Goal: Information Seeking & Learning: Learn about a topic

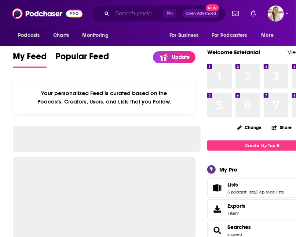
click at [120, 14] on input "Search podcasts, credits, & more..." at bounding box center [137, 14] width 51 height 12
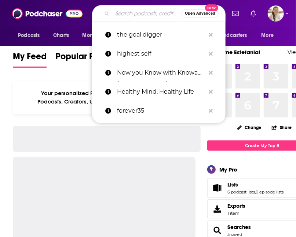
paste input "The Mindvalley Podcast"
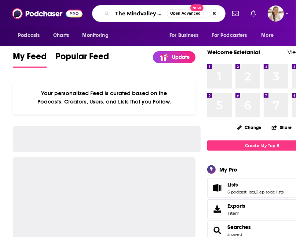
scroll to position [0, 16]
type input "The Mindvalley Podcast"
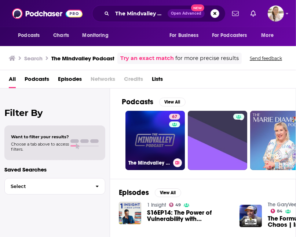
click at [161, 134] on link "67 The Mindvalley Podcast" at bounding box center [154, 140] width 59 height 59
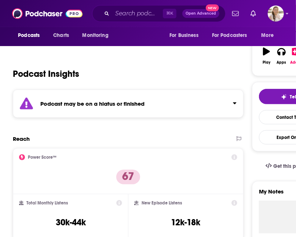
scroll to position [109, 0]
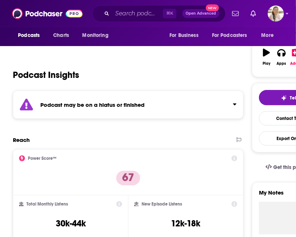
click at [132, 110] on div "Podcast may be on a hiatus or finished" at bounding box center [128, 105] width 231 height 28
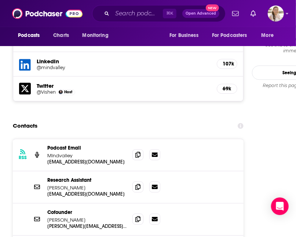
scroll to position [810, 0]
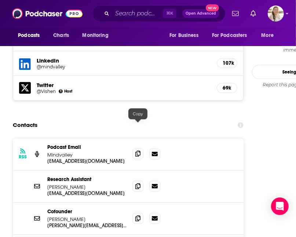
click at [138, 151] on icon at bounding box center [137, 154] width 5 height 6
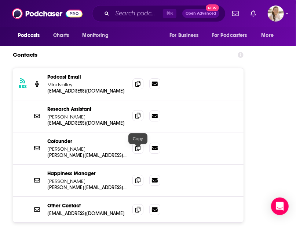
scroll to position [886, 0]
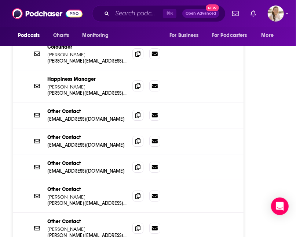
scroll to position [980, 0]
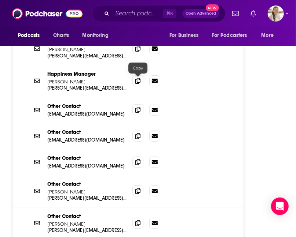
click at [136, 107] on icon at bounding box center [137, 110] width 5 height 6
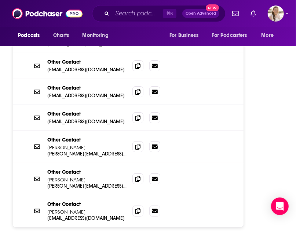
scroll to position [1032, 0]
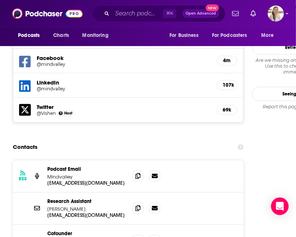
scroll to position [794, 0]
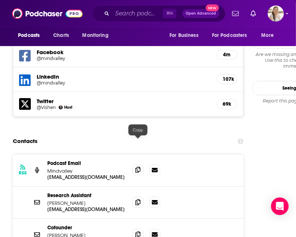
click at [137, 165] on span at bounding box center [137, 170] width 11 height 11
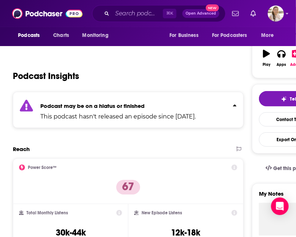
scroll to position [117, 0]
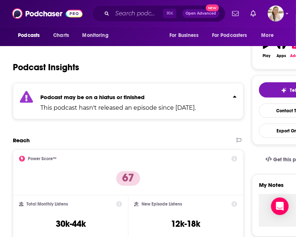
click at [29, 101] on icon "Click to expand status details" at bounding box center [26, 97] width 13 height 12
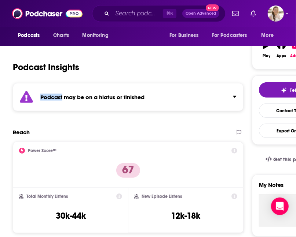
click at [29, 101] on icon "Click to expand status details" at bounding box center [26, 97] width 13 height 12
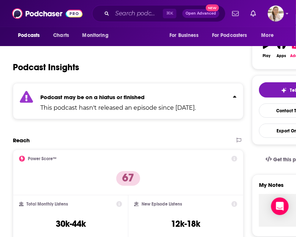
click at [29, 101] on icon "Click to expand status details" at bounding box center [26, 97] width 13 height 12
